Goal: Find specific page/section: Find specific page/section

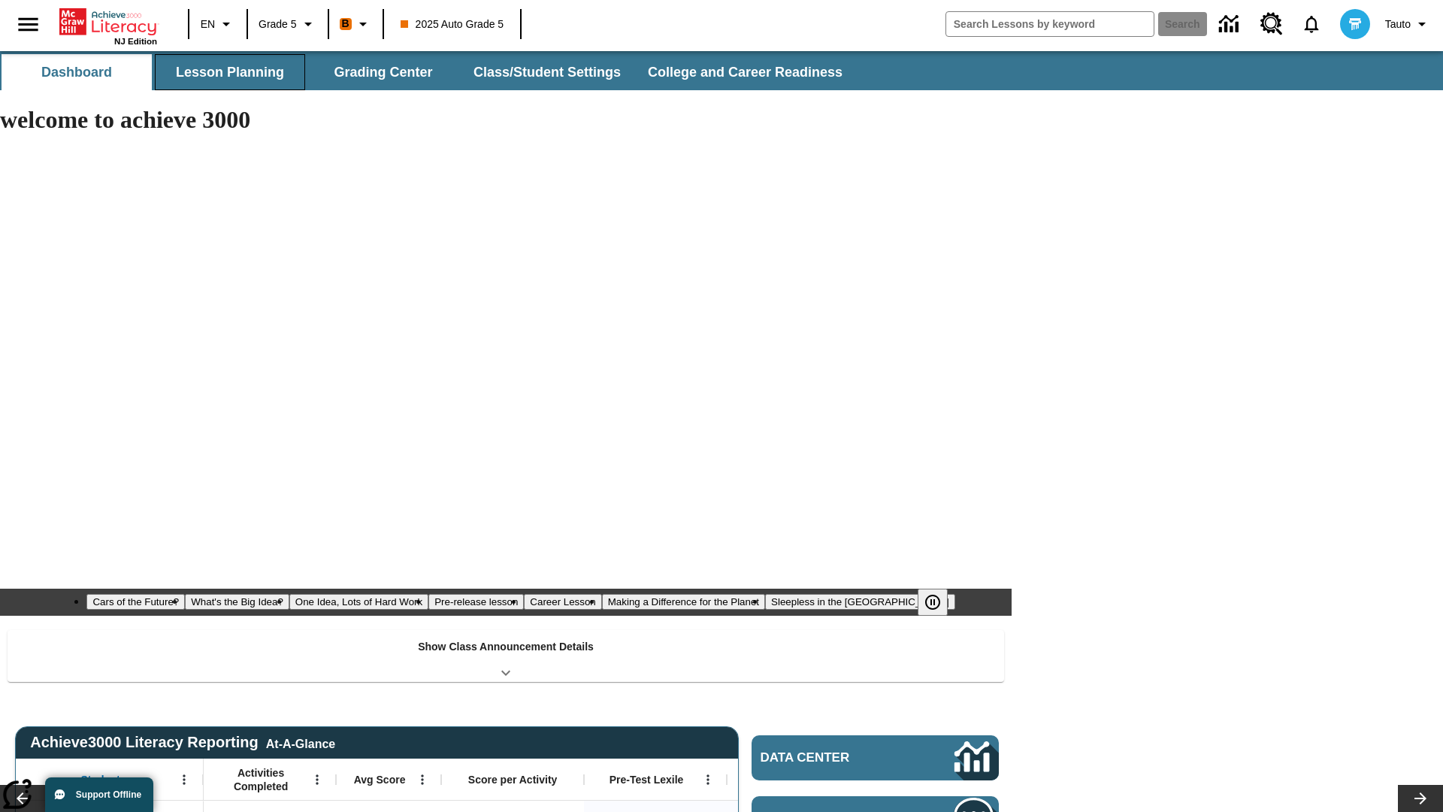
click at [230, 72] on button "Lesson Planning" at bounding box center [230, 72] width 150 height 36
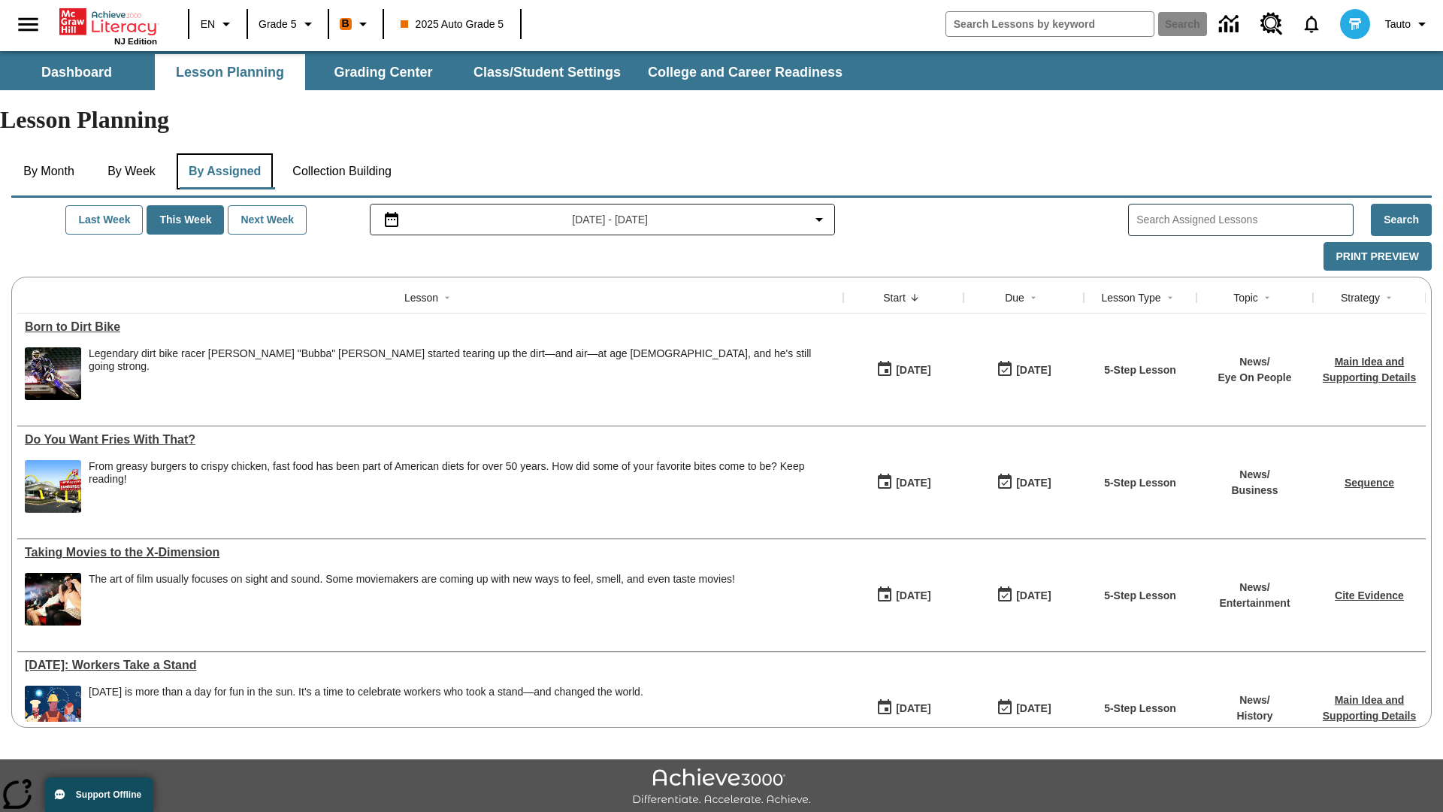
click at [227, 153] on button "By Assigned" at bounding box center [225, 171] width 96 height 36
type input "CVC Short Vowels Lesson 2"
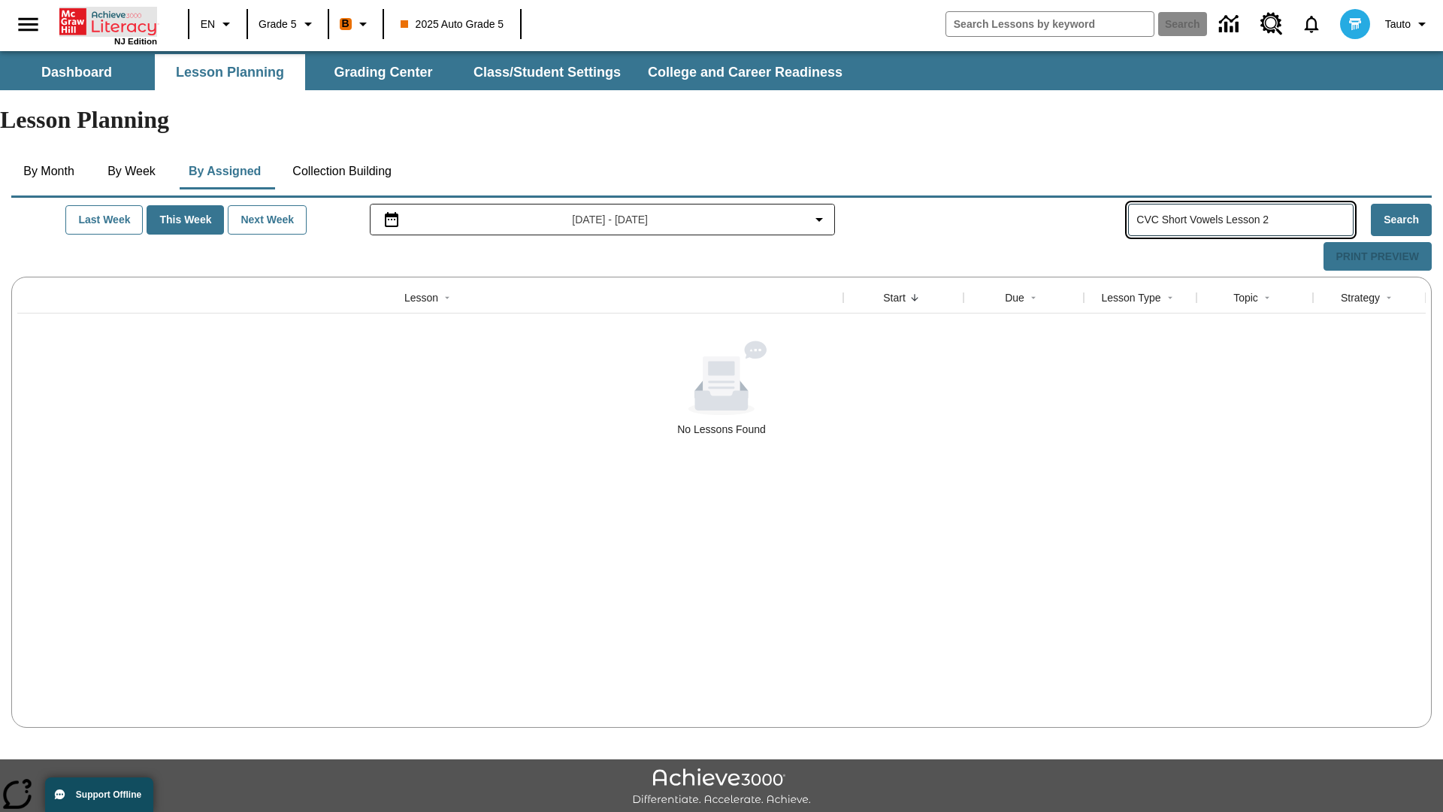
click at [108, 20] on icon "Home" at bounding box center [109, 22] width 100 height 30
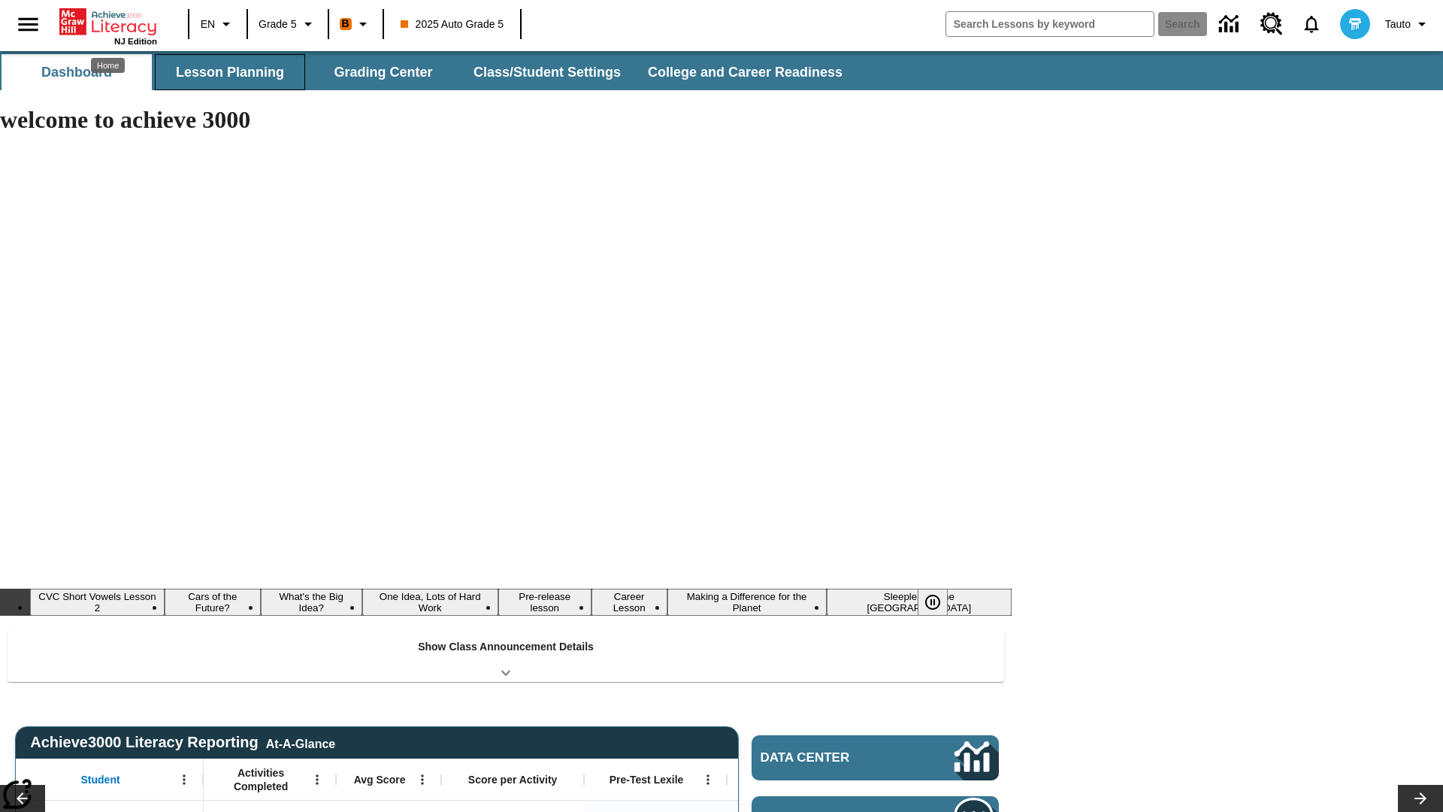
click at [230, 72] on button "Lesson Planning" at bounding box center [230, 72] width 150 height 36
